Goal: Task Accomplishment & Management: Complete application form

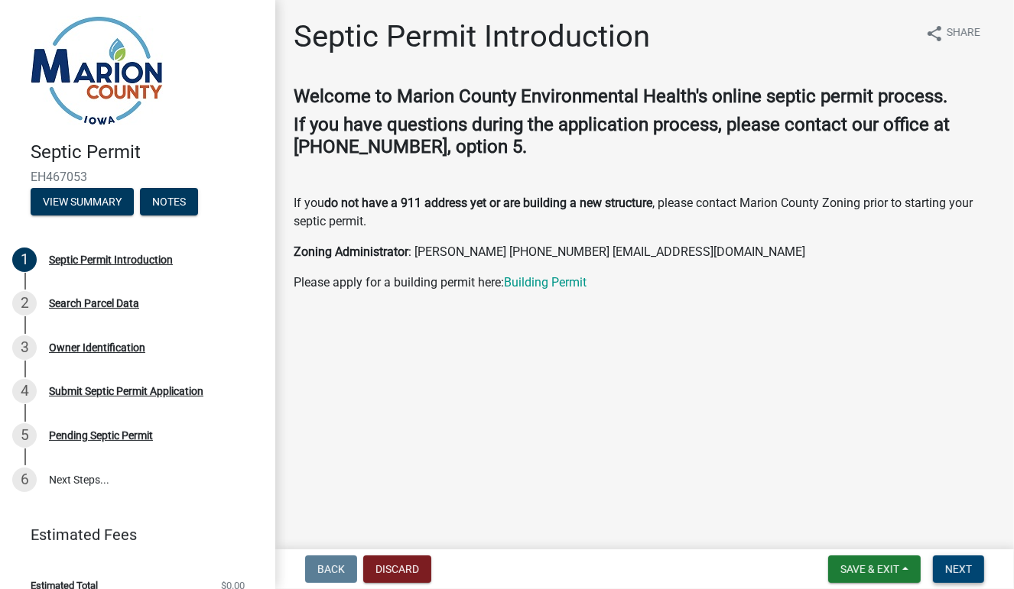
click at [955, 567] on span "Next" at bounding box center [958, 569] width 27 height 12
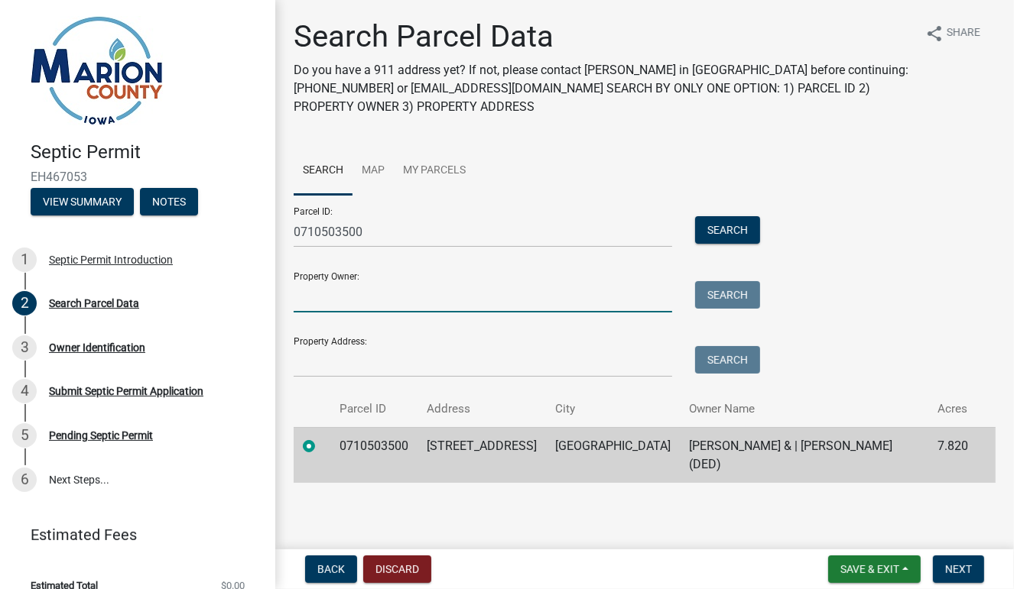
click at [321, 298] on input "Property Owner:" at bounding box center [483, 296] width 378 height 31
type input "[PERSON_NAME]"
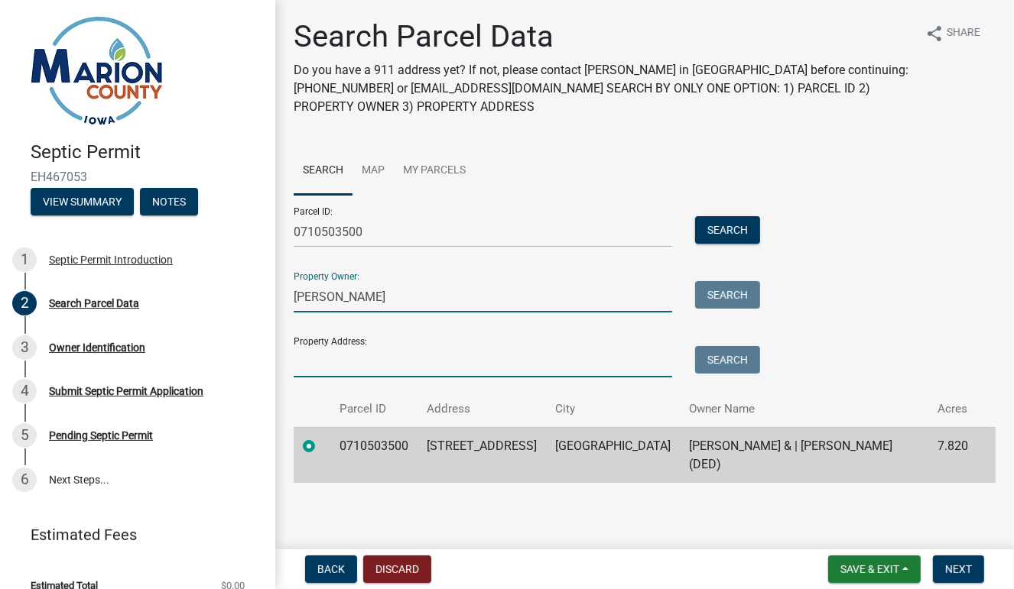
type input "[STREET_ADDRESS]"
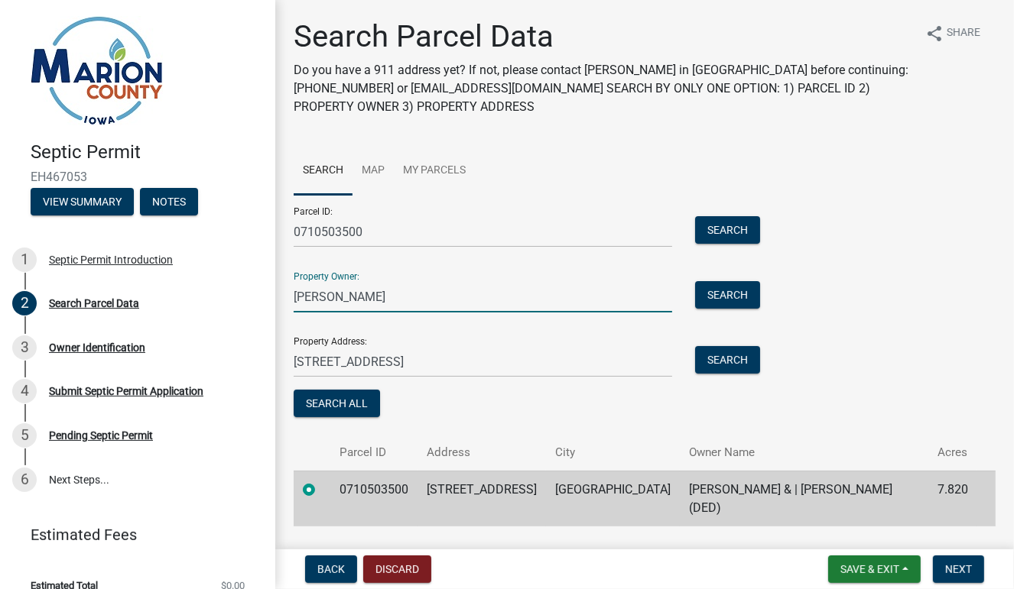
type input "[PERSON_NAME]"
click at [345, 404] on button "Search All" at bounding box center [337, 404] width 86 height 28
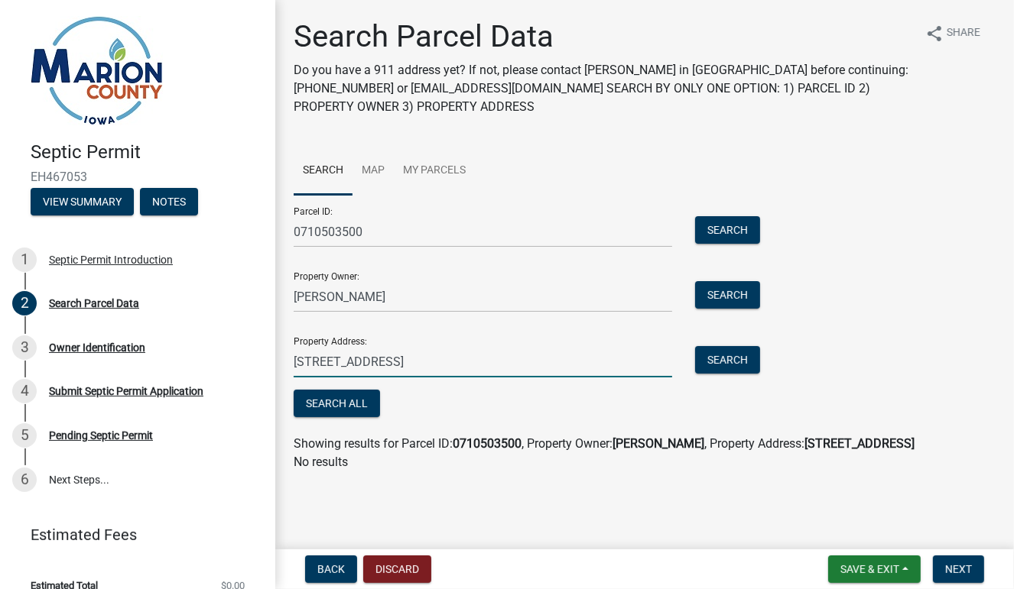
click at [492, 353] on input "[STREET_ADDRESS]" at bounding box center [483, 361] width 378 height 31
type input "3"
type input "1464 Highway G44"
click at [353, 402] on button "Search All" at bounding box center [337, 404] width 86 height 28
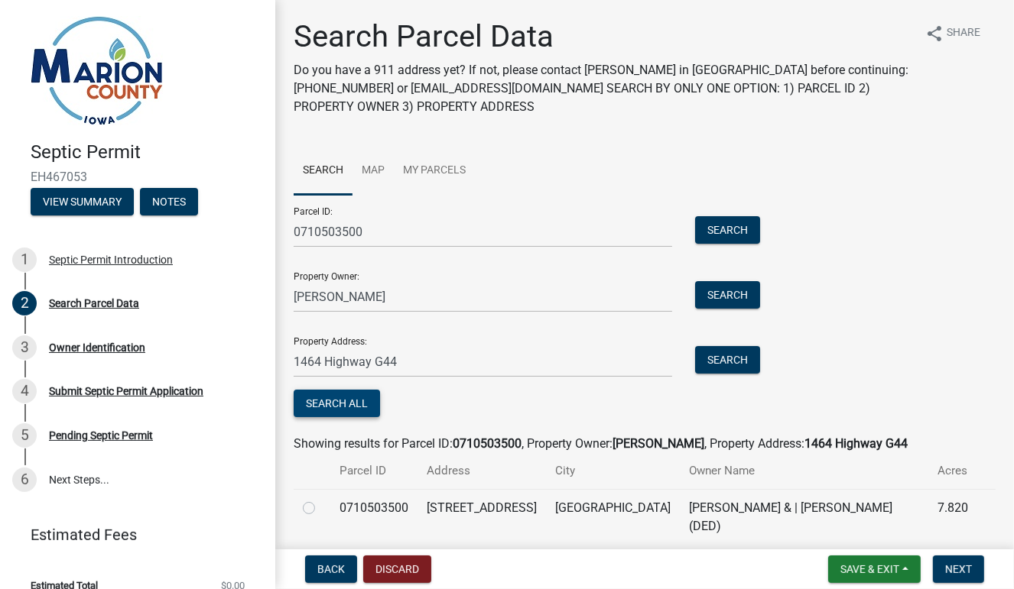
scroll to position [42, 0]
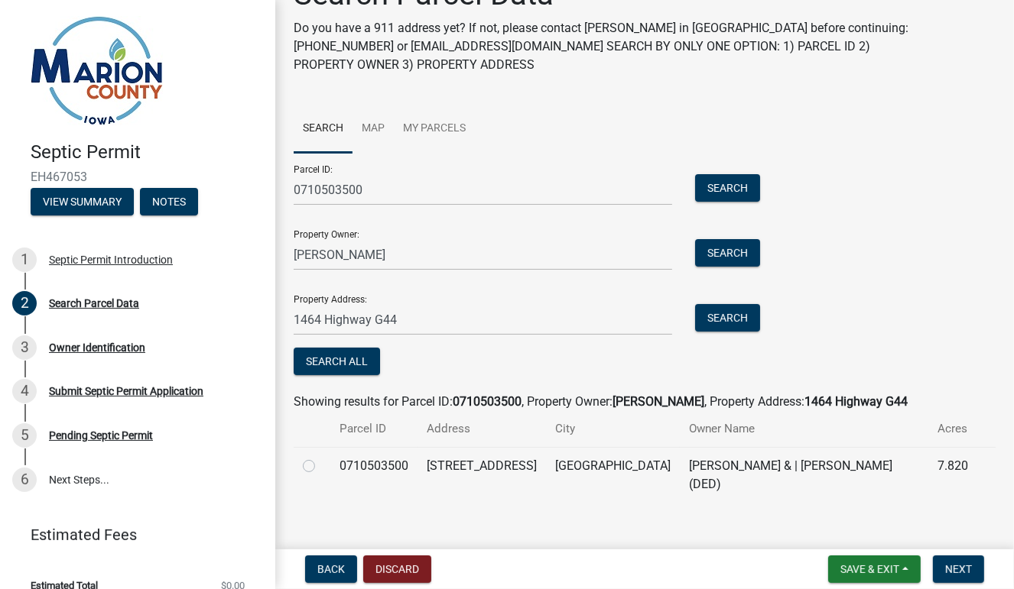
click at [321, 457] on label at bounding box center [321, 457] width 0 height 0
click at [321, 466] on input "radio" at bounding box center [326, 462] width 10 height 10
radio input "true"
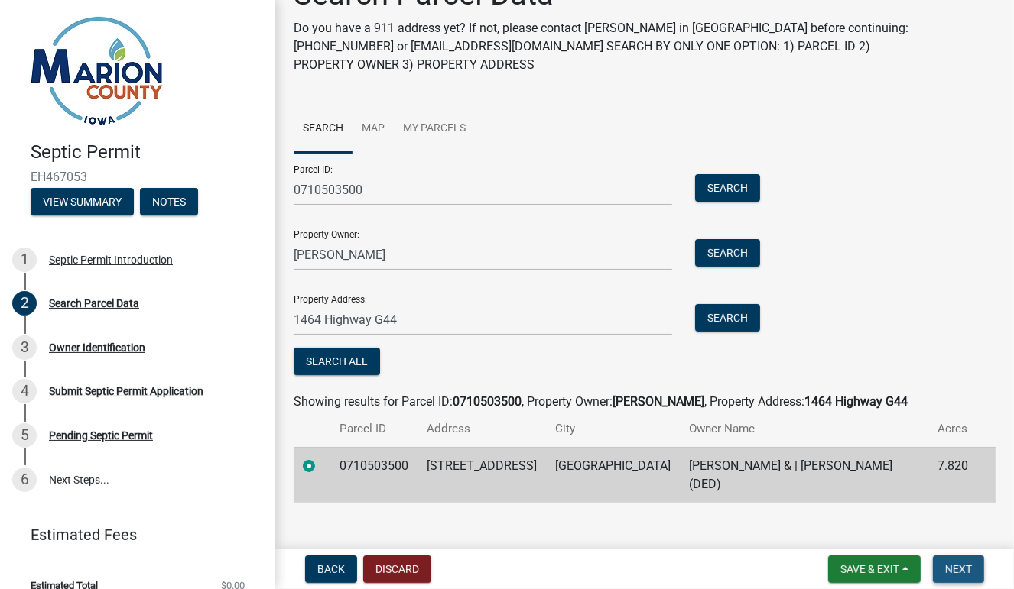
click at [964, 569] on span "Next" at bounding box center [958, 569] width 27 height 12
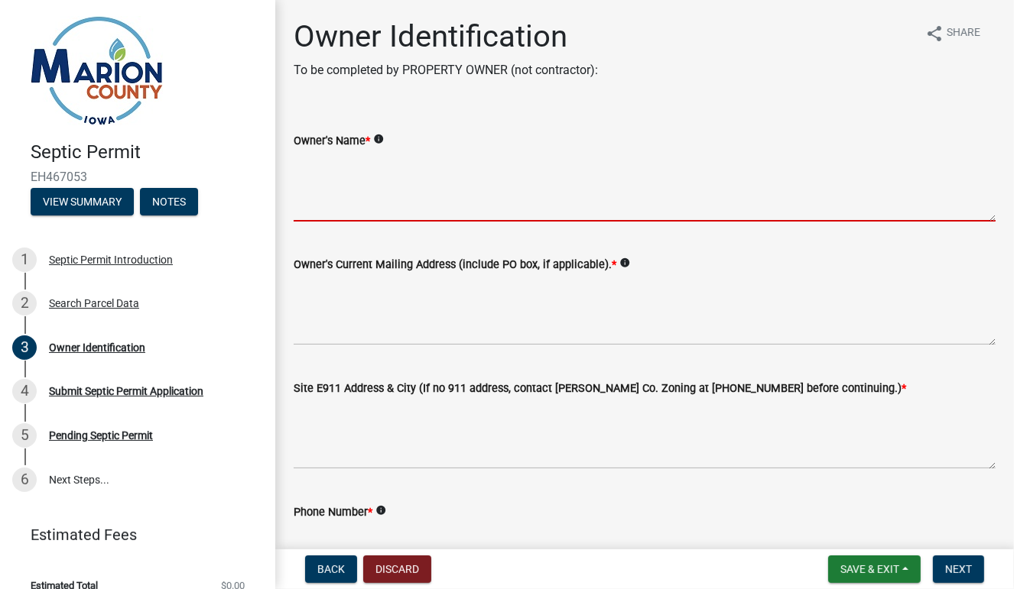
click at [405, 211] on textarea "Owner's Name *" at bounding box center [645, 186] width 702 height 72
type textarea "[PERSON_NAME] & | [PERSON_NAME] (DED)"
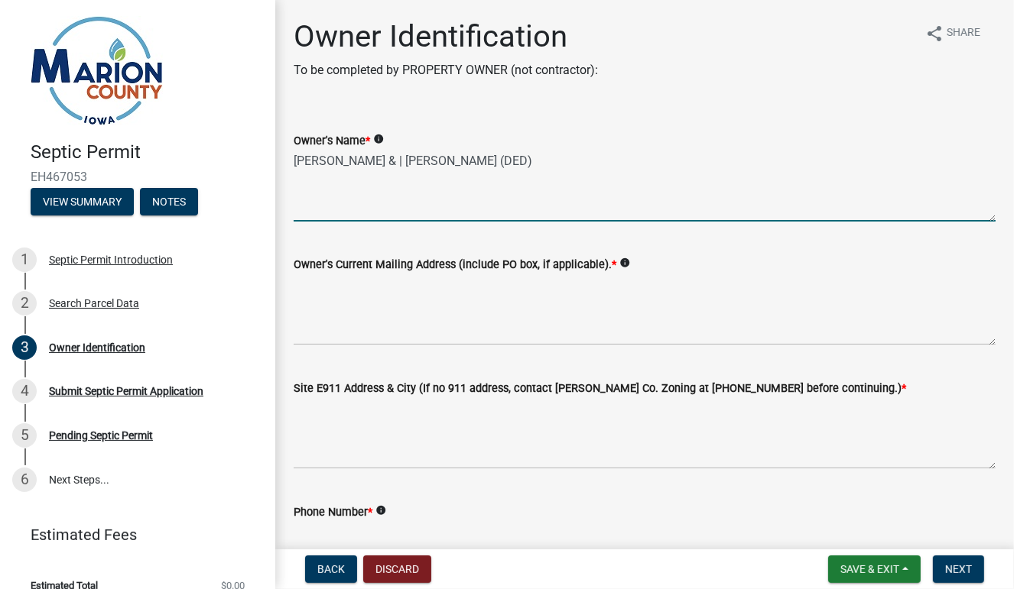
type input "muck"
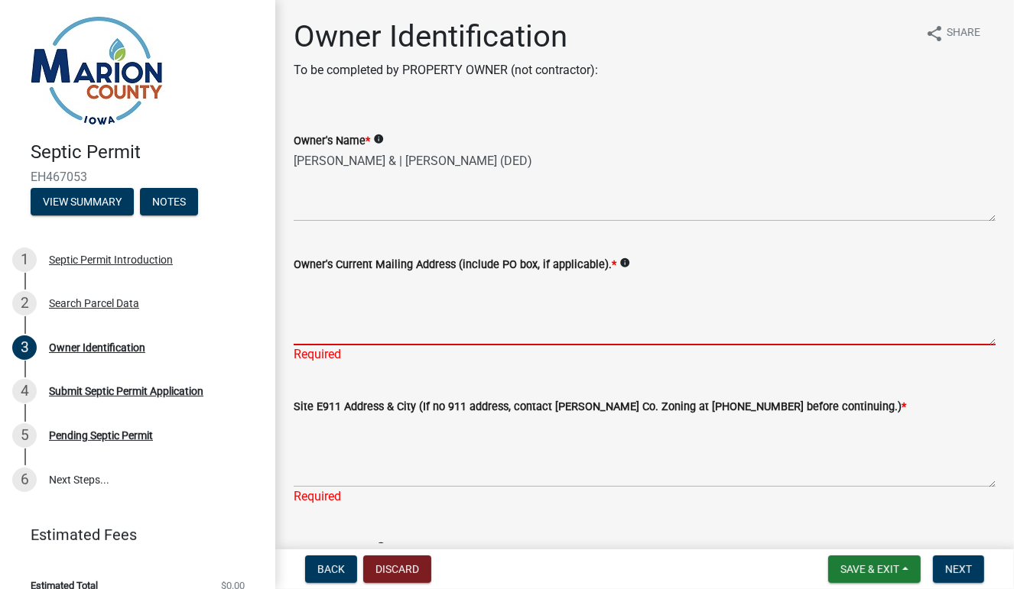
click at [461, 336] on textarea "Owner's Current Mailing Address (include PO box, if applicable). *" at bounding box center [645, 310] width 702 height 72
type textarea "[STREET_ADDRESS]"
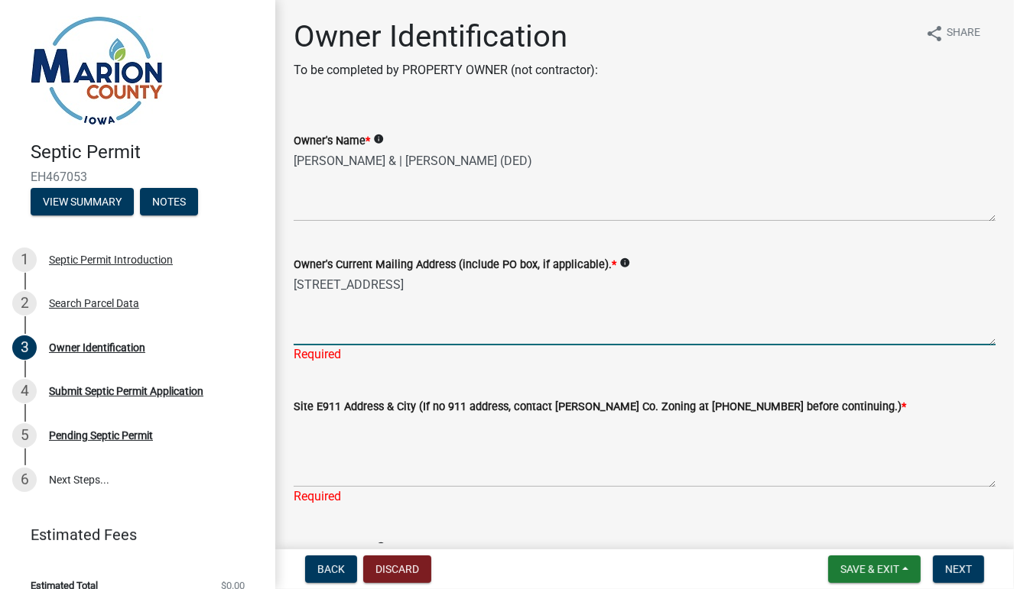
type input "6412184436"
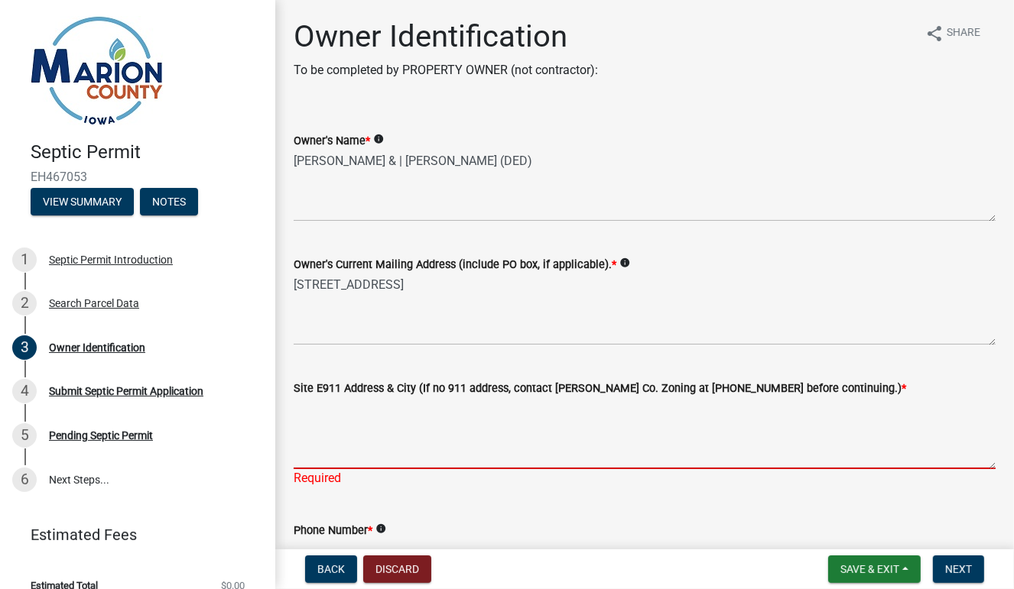
click at [435, 454] on textarea "Site E911 Address & City (If no 911 address, contact [PERSON_NAME] Co. Zoning a…" at bounding box center [645, 434] width 702 height 72
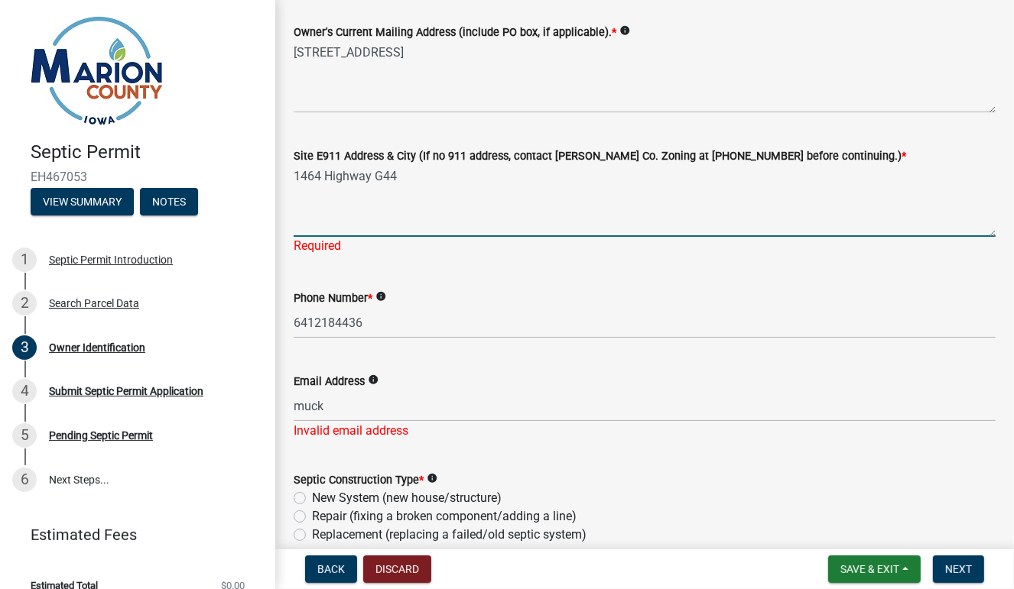
scroll to position [300, 0]
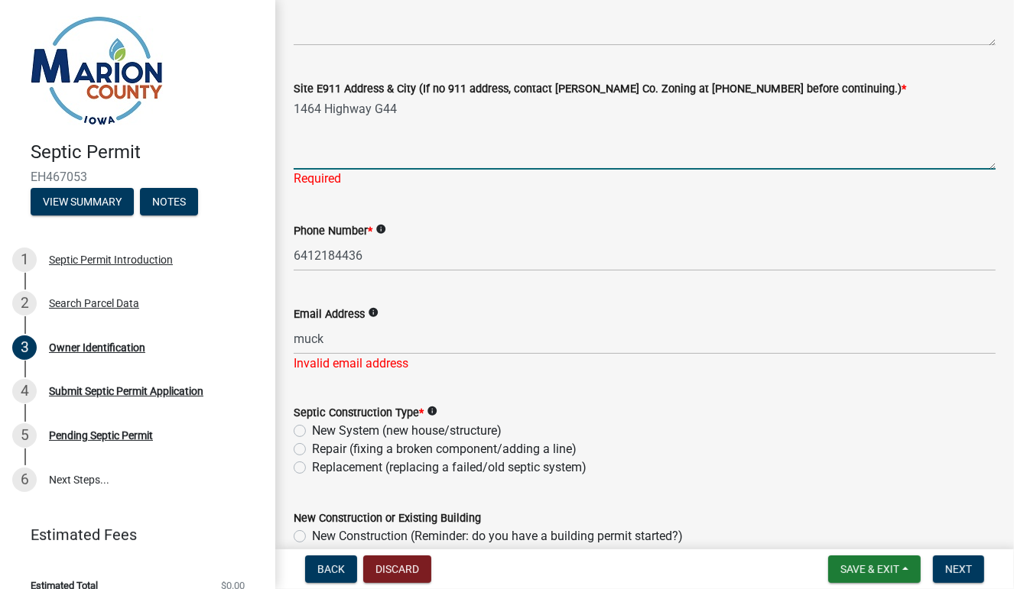
type textarea "1464 Highway G44"
click at [385, 344] on div "Email Address info muck Invalid email address" at bounding box center [645, 328] width 702 height 89
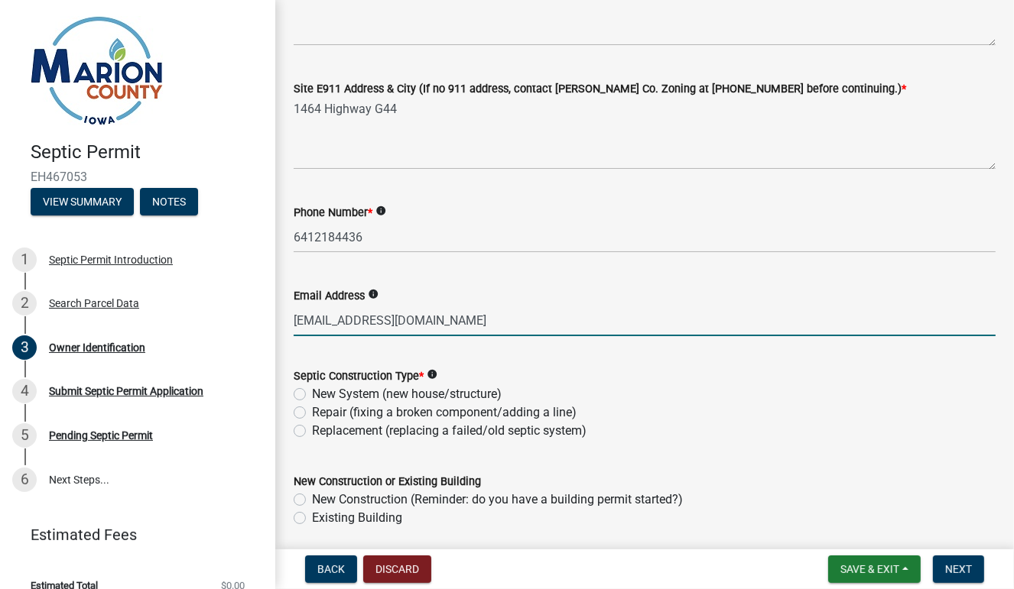
type input "muck"
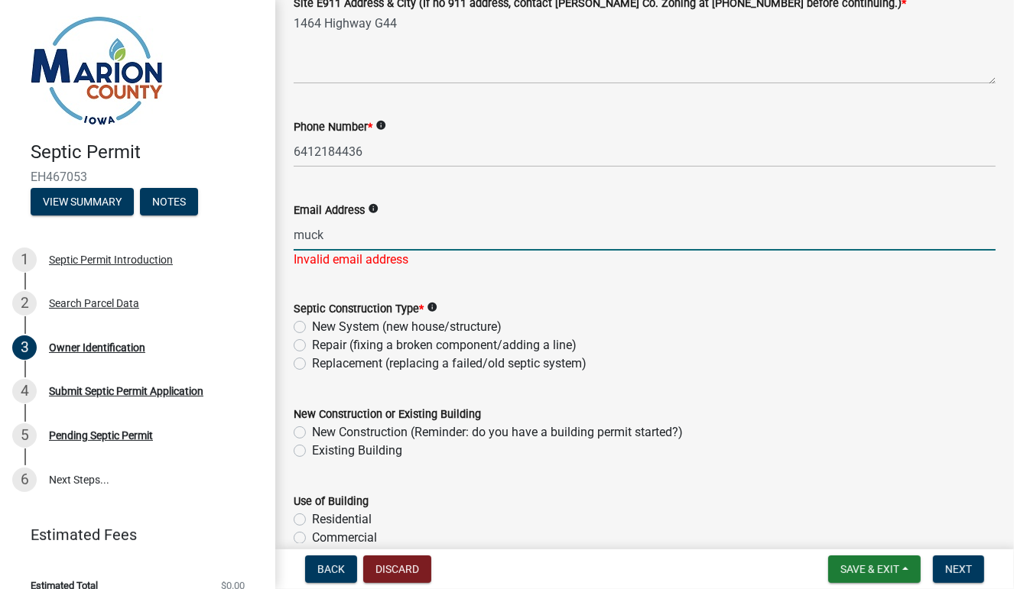
scroll to position [390, 0]
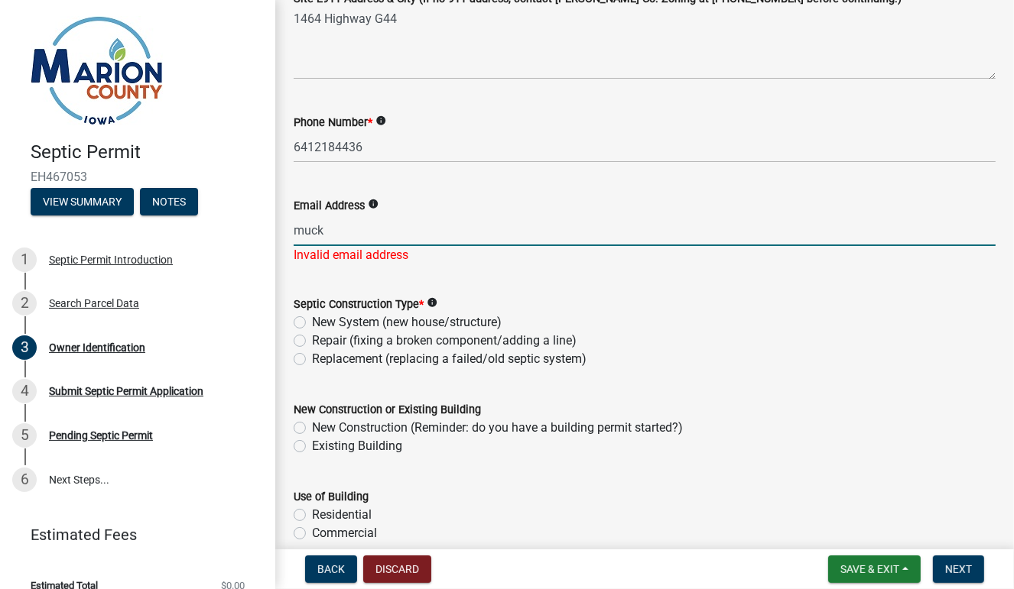
click at [312, 320] on label "New System (new house/structure)" at bounding box center [407, 322] width 190 height 18
click at [312, 320] on input "New System (new house/structure)" at bounding box center [317, 318] width 10 height 10
radio input "true"
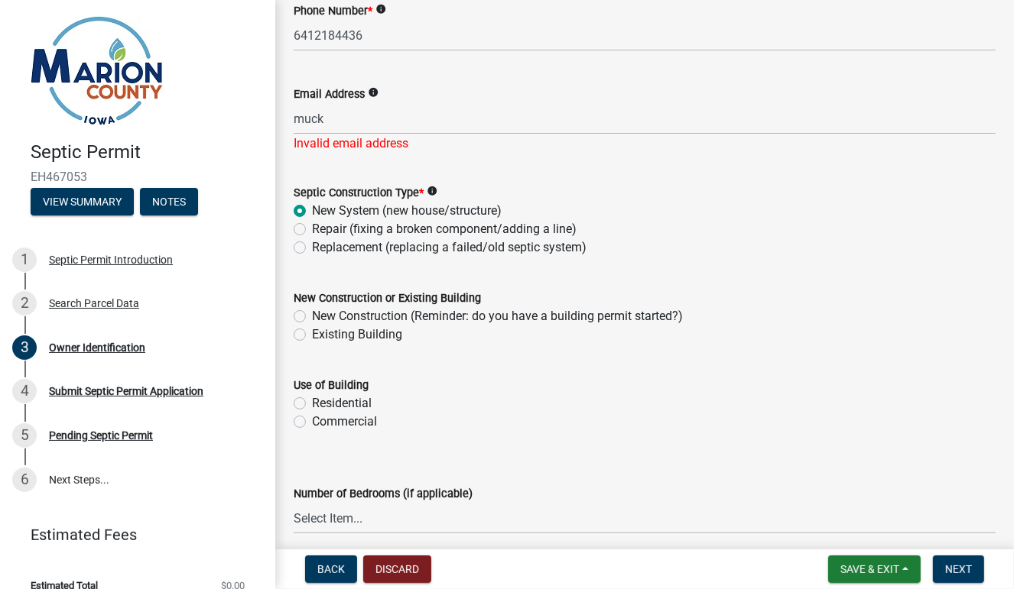
scroll to position [501, 0]
click at [312, 321] on label "New Construction (Reminder: do you have a building permit started?)" at bounding box center [497, 317] width 371 height 18
click at [312, 318] on input "New Construction (Reminder: do you have a building permit started?)" at bounding box center [317, 313] width 10 height 10
radio input "true"
click at [312, 401] on label "Residential" at bounding box center [342, 404] width 60 height 18
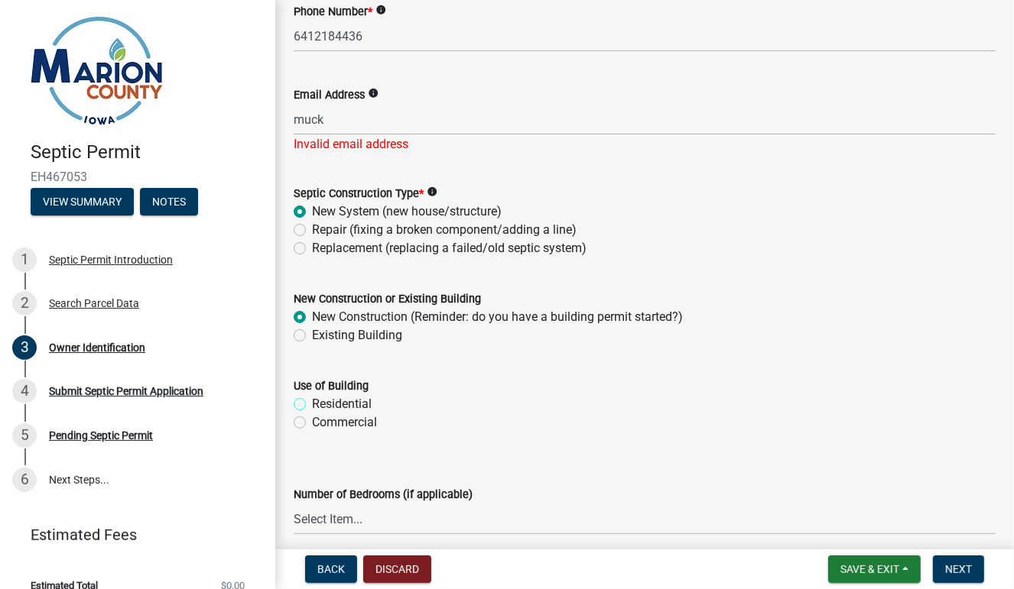
click at [312, 401] on input "Residential" at bounding box center [317, 400] width 10 height 10
radio input "true"
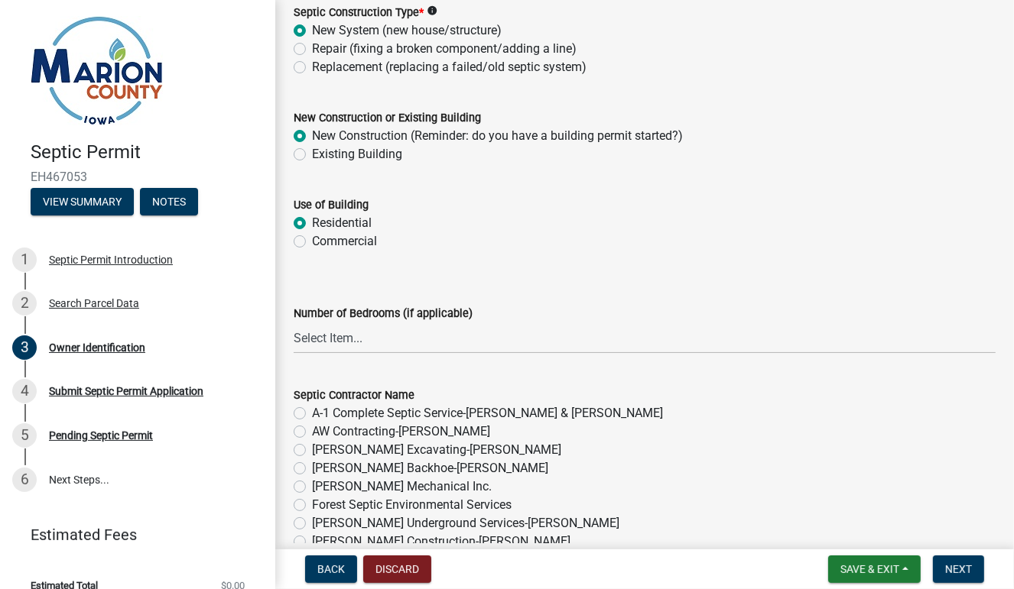
scroll to position [691, 0]
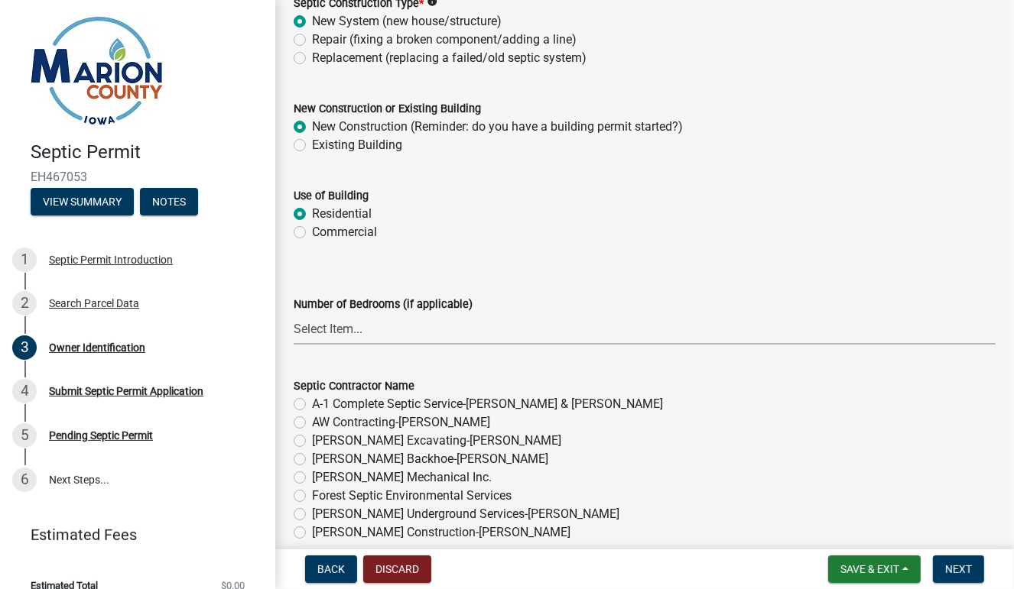
click at [513, 326] on select "Select Item... 1 2 3 4 5 6" at bounding box center [645, 328] width 702 height 31
click at [294, 313] on select "Select Item... 1 2 3 4 5 6" at bounding box center [645, 328] width 702 height 31
select select "4150132d-5755-4fb2-b93c-bc4ede61acab"
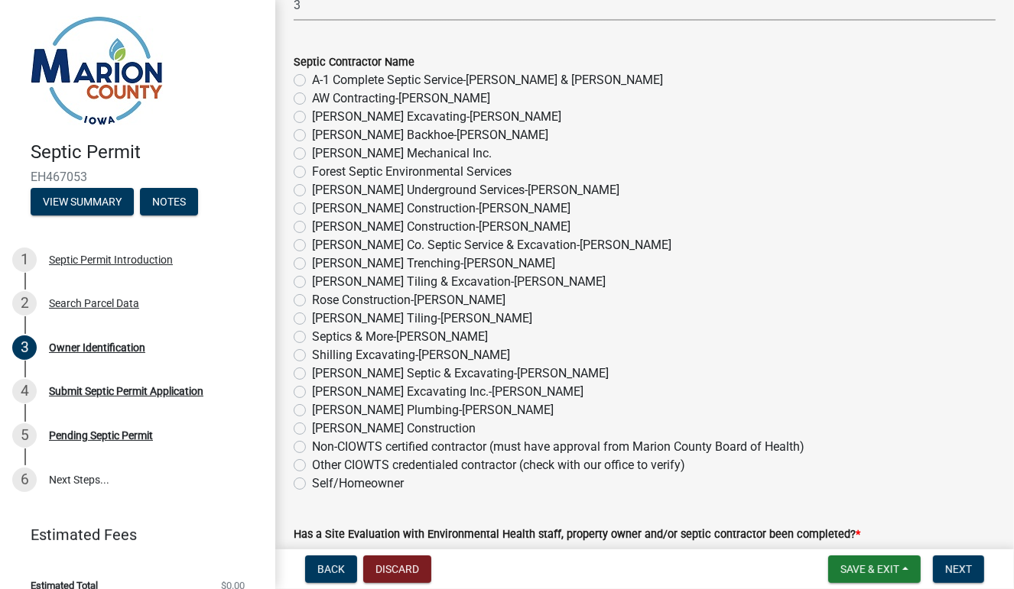
scroll to position [1015, 0]
click at [312, 355] on label "Shilling Excavating-[PERSON_NAME]" at bounding box center [411, 355] width 198 height 18
click at [312, 355] on input "Shilling Excavating-[PERSON_NAME]" at bounding box center [317, 351] width 10 height 10
radio input "true"
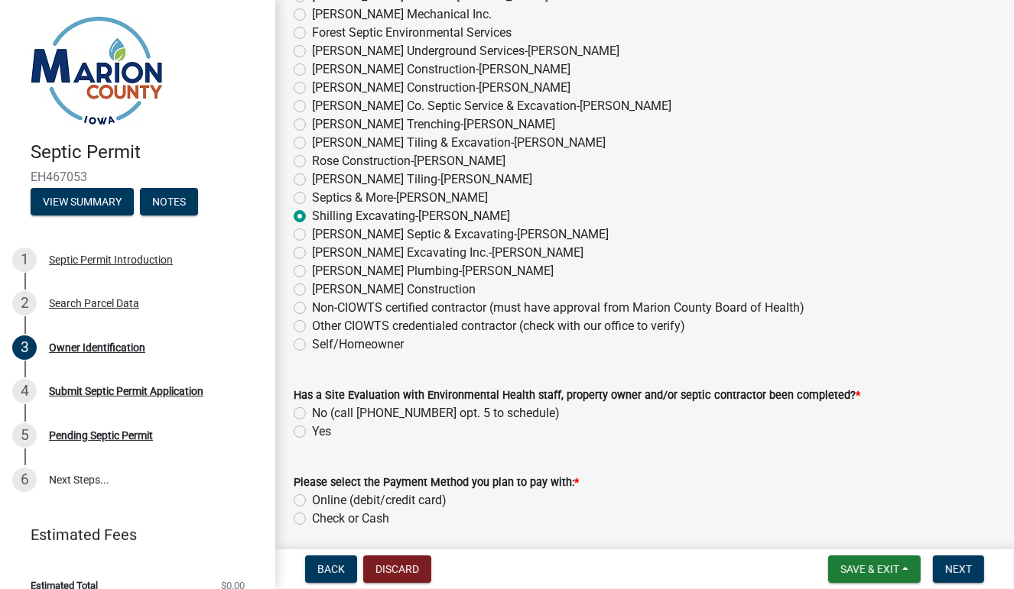
scroll to position [1168, 0]
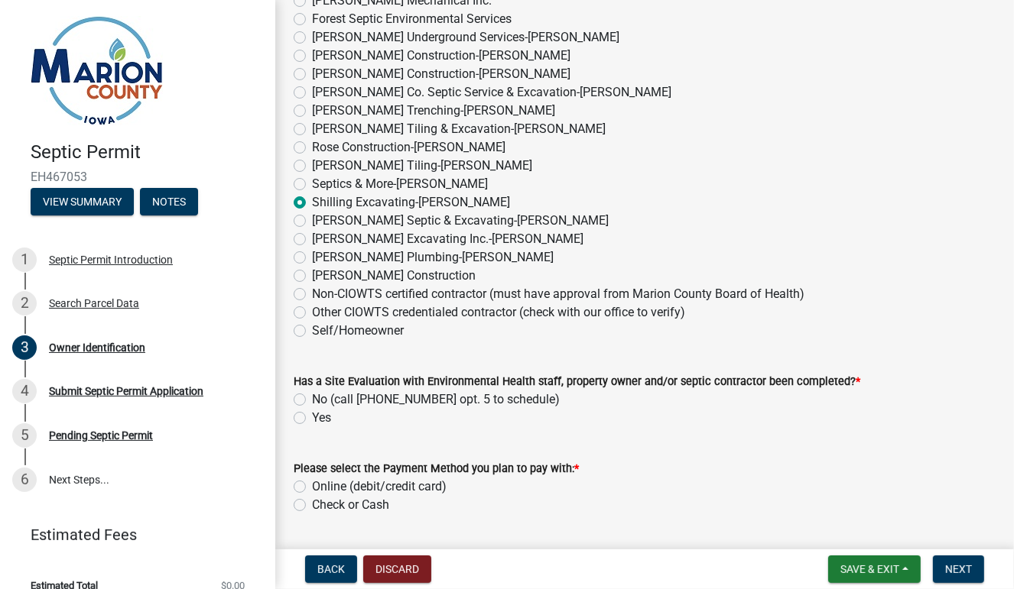
click at [312, 398] on label "No (call [PHONE_NUMBER] opt. 5 to schedule)" at bounding box center [436, 400] width 248 height 18
click at [312, 398] on input "No (call [PHONE_NUMBER] opt. 5 to schedule)" at bounding box center [317, 396] width 10 height 10
radio input "true"
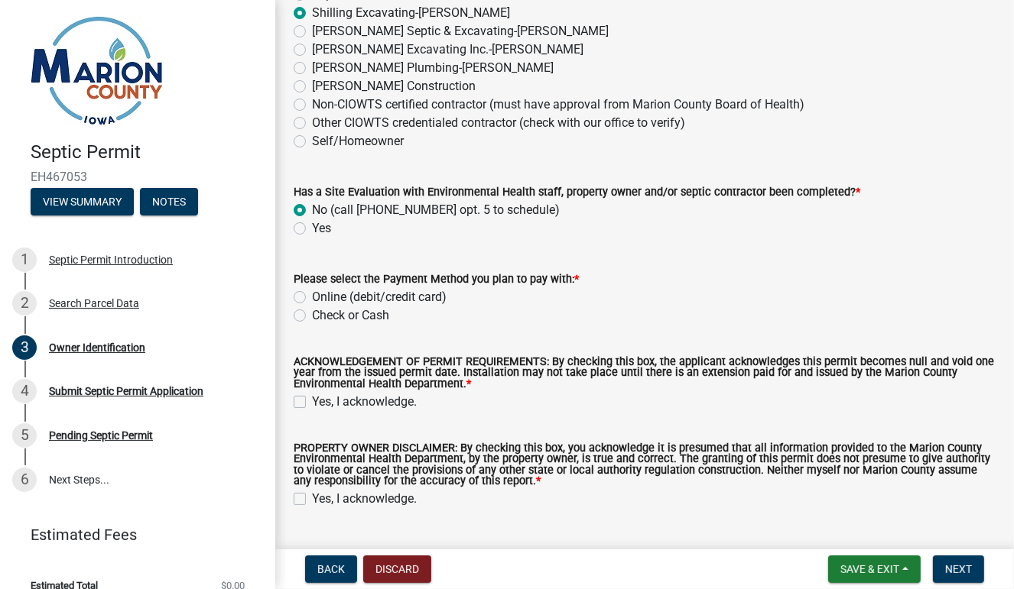
scroll to position [1369, 0]
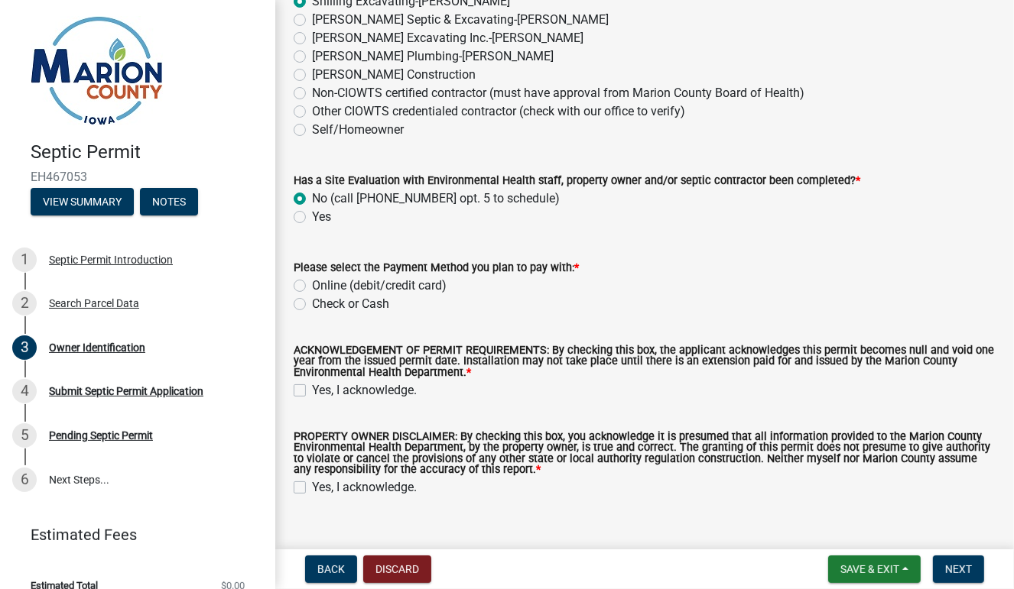
click at [312, 305] on label "Check or Cash" at bounding box center [350, 304] width 77 height 18
click at [312, 305] on input "Check or Cash" at bounding box center [317, 300] width 10 height 10
radio input "true"
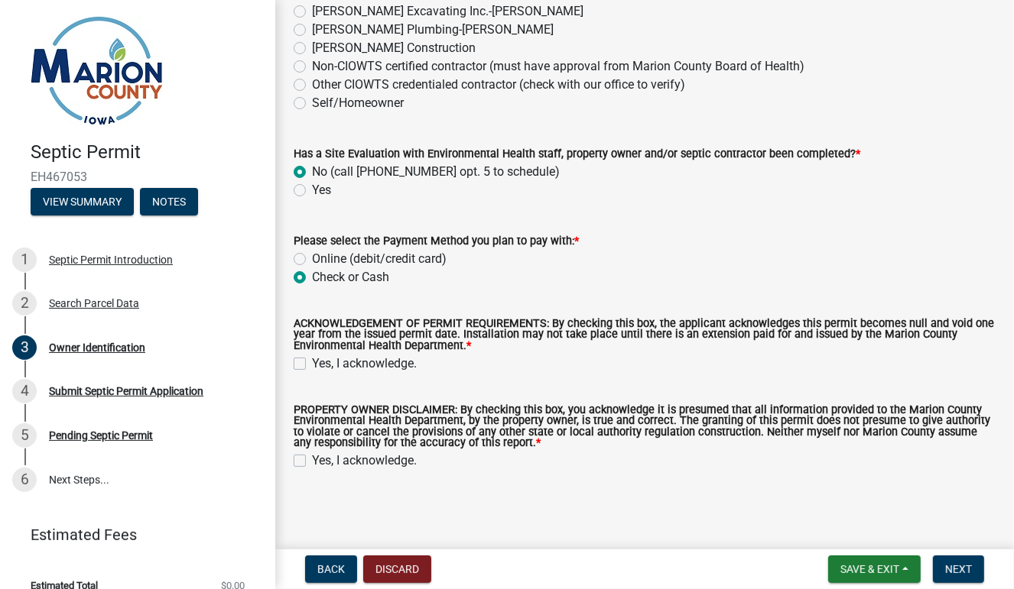
click at [312, 362] on label "Yes, I acknowledge." at bounding box center [364, 364] width 105 height 18
click at [312, 362] on input "Yes, I acknowledge." at bounding box center [317, 360] width 10 height 10
checkbox input "true"
click at [312, 462] on label "Yes, I acknowledge." at bounding box center [364, 461] width 105 height 18
click at [312, 462] on input "Yes, I acknowledge." at bounding box center [317, 457] width 10 height 10
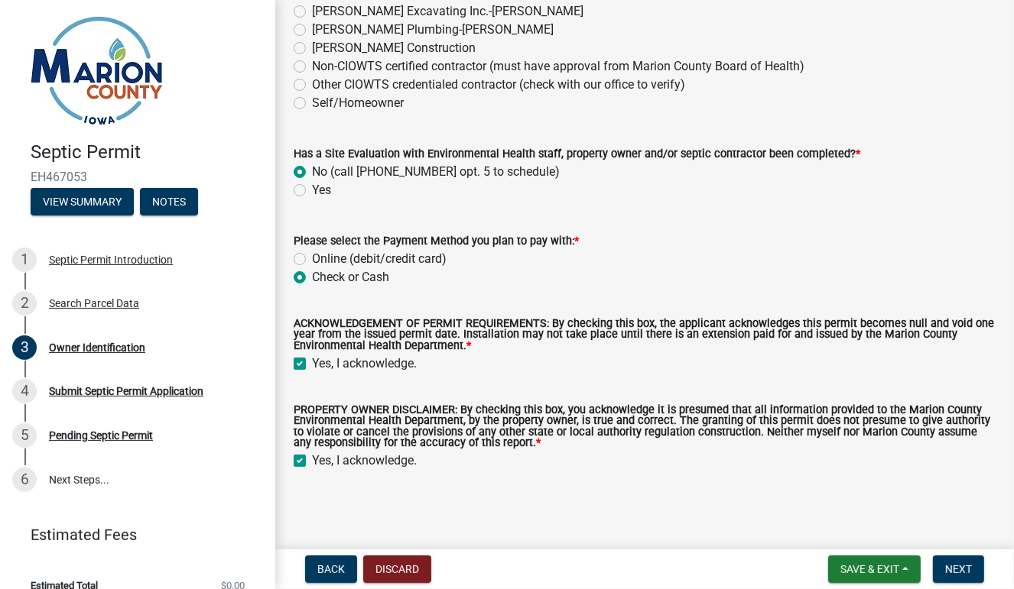
checkbox input "true"
click at [957, 566] on span "Next" at bounding box center [958, 569] width 27 height 12
click at [958, 570] on span "Next" at bounding box center [958, 569] width 27 height 12
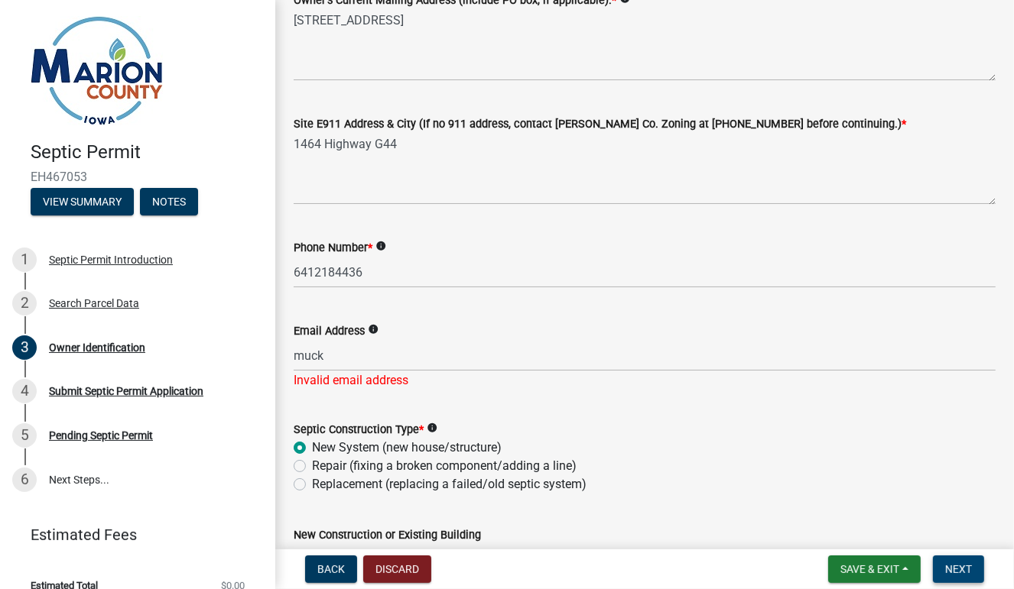
scroll to position [281, 0]
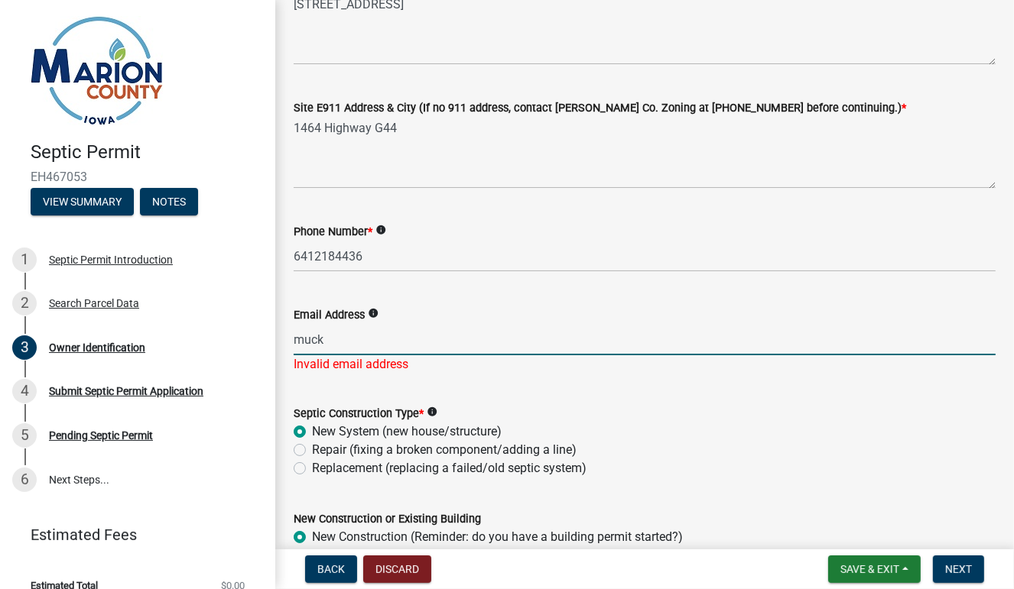
click at [365, 348] on input "muck" at bounding box center [645, 339] width 702 height 31
type input "[EMAIL_ADDRESS][DOMAIN_NAME]"
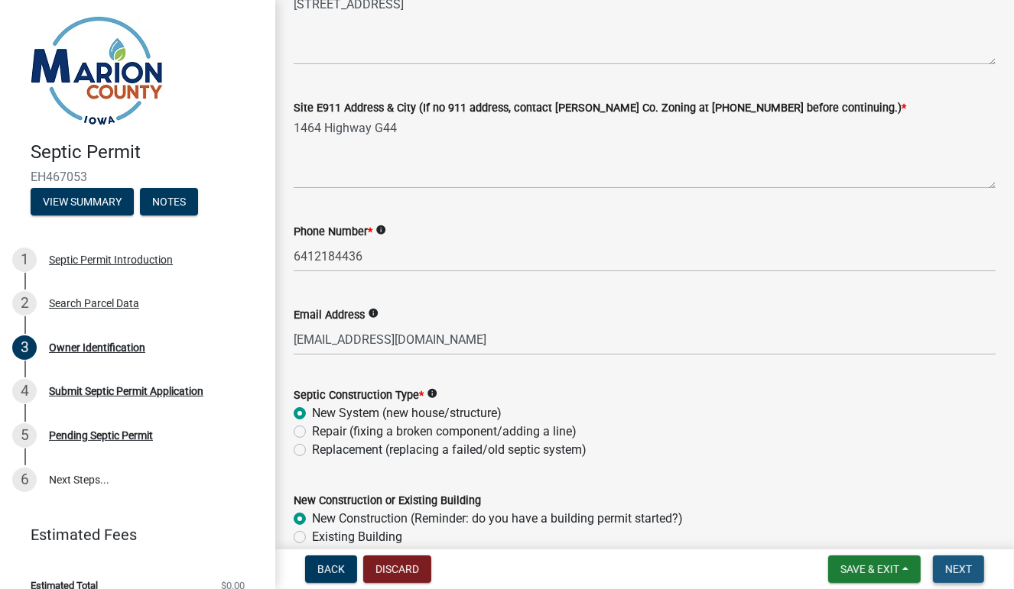
click at [956, 570] on span "Next" at bounding box center [958, 569] width 27 height 12
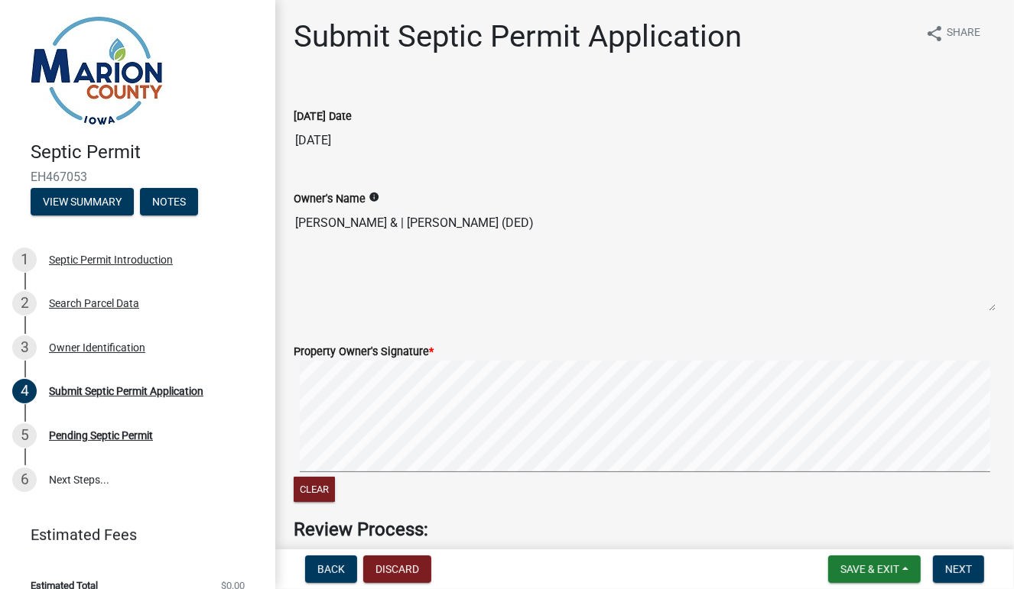
scroll to position [112, 0]
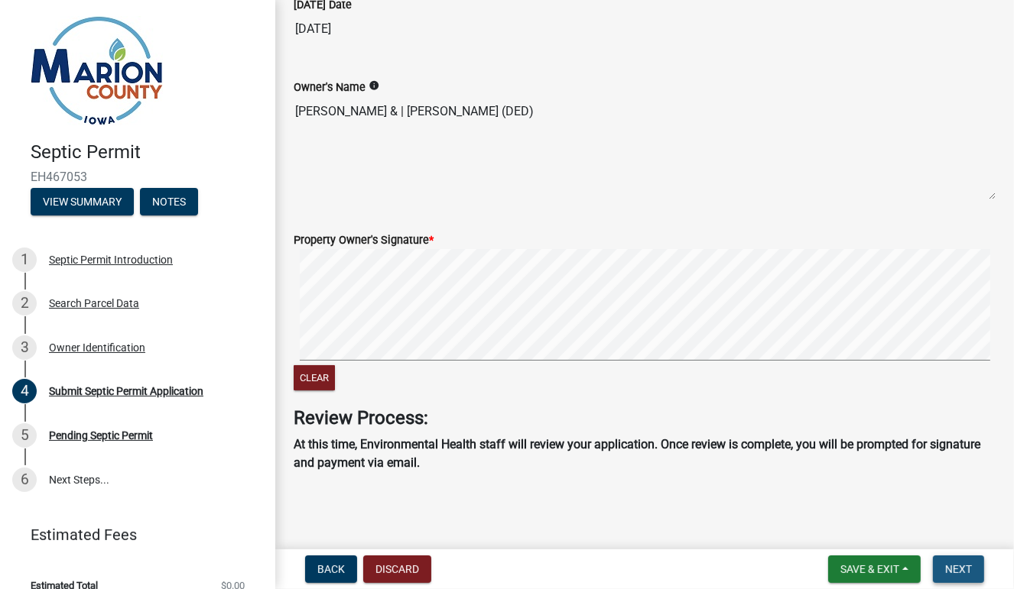
click at [949, 563] on span "Next" at bounding box center [958, 569] width 27 height 12
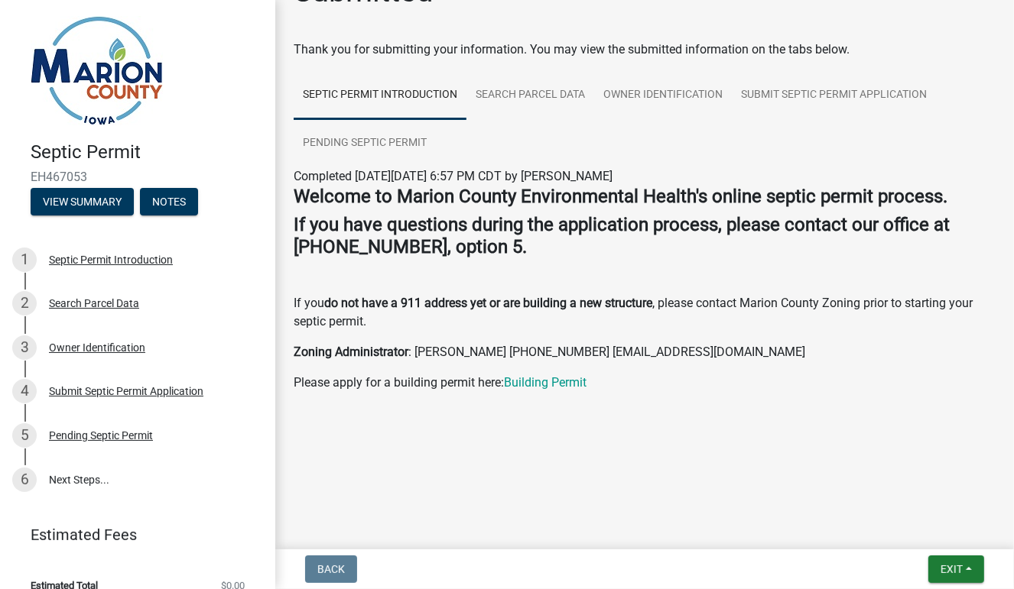
scroll to position [0, 0]
